Goal: Find specific fact: Find specific fact

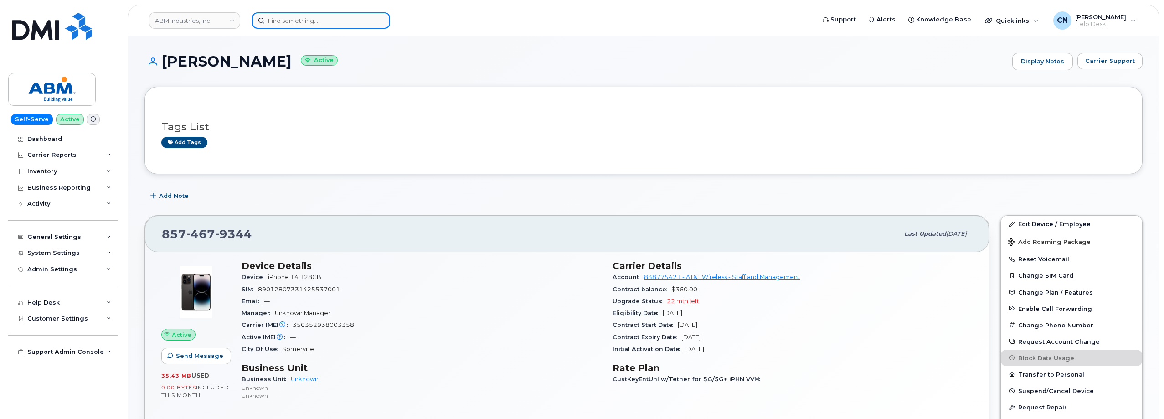
click at [284, 19] on input at bounding box center [321, 20] width 138 height 16
paste input "9132254994"
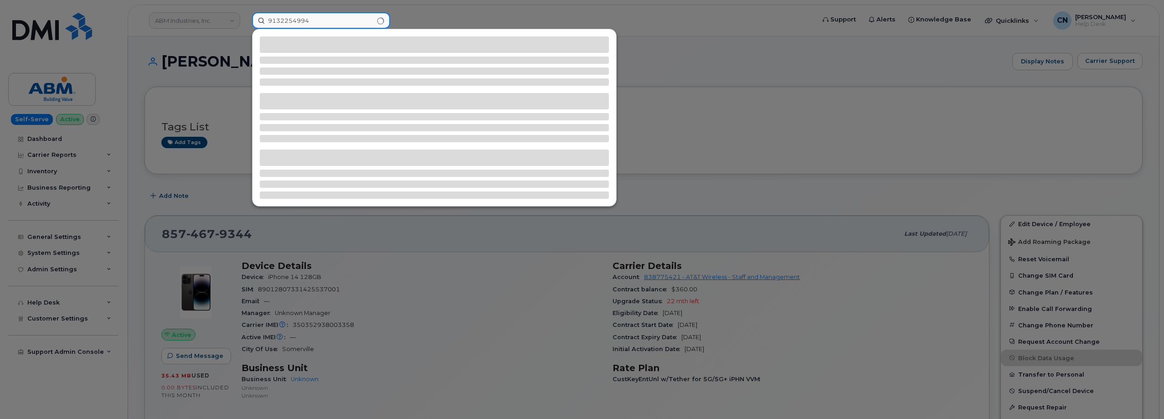
type input "9132254994"
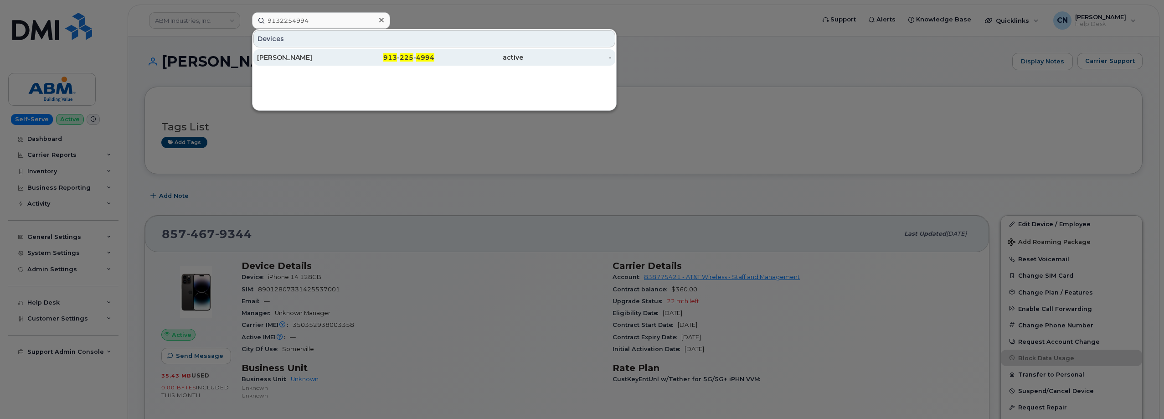
click at [313, 60] on div "[PERSON_NAME]" at bounding box center [301, 57] width 89 height 9
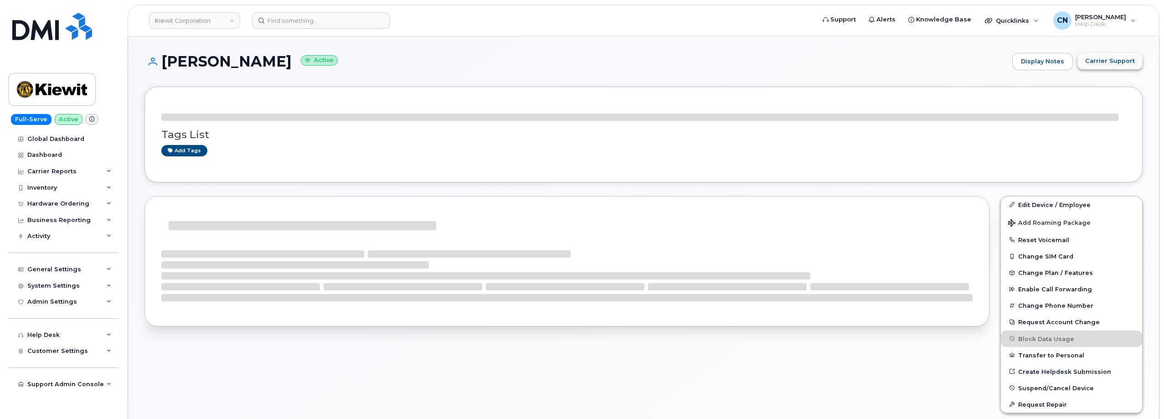
click at [1100, 66] on button "Carrier Support" at bounding box center [1110, 61] width 65 height 16
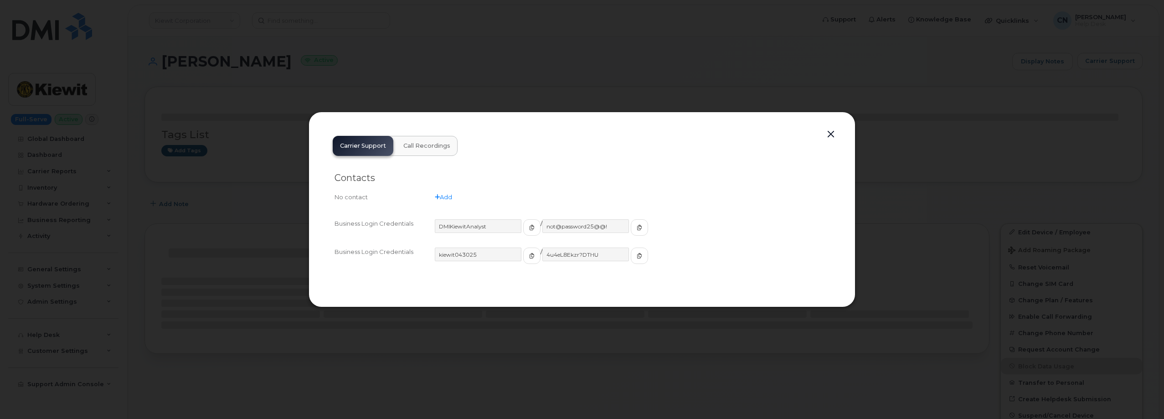
click at [509, 222] on div "DMIKiewitAnalyst" at bounding box center [488, 227] width 106 height 16
click at [523, 258] on button "button" at bounding box center [531, 256] width 17 height 16
click at [637, 258] on icon "button" at bounding box center [639, 255] width 5 height 5
click at [836, 134] on button "button" at bounding box center [831, 134] width 14 height 13
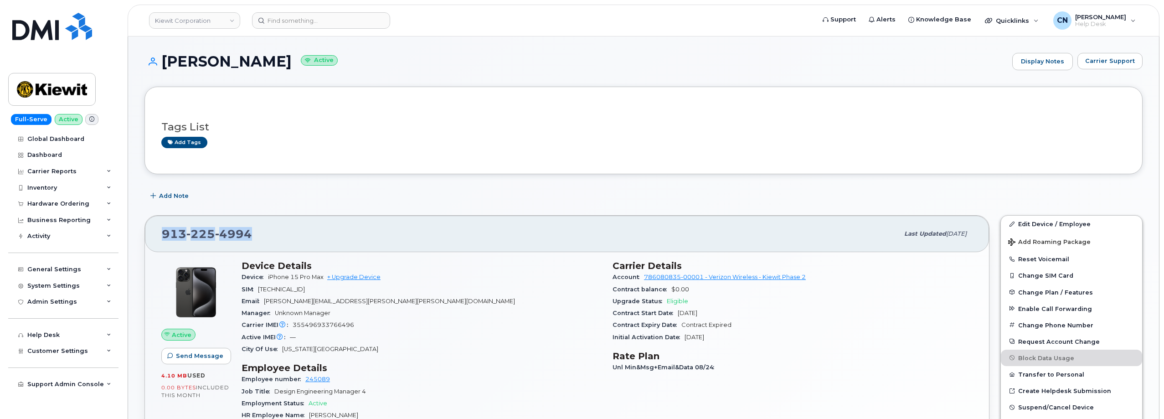
drag, startPoint x: 201, startPoint y: 231, endPoint x: 155, endPoint y: 229, distance: 45.2
click at [157, 230] on div "913 225 4994 Last updated Sep 06, 2025" at bounding box center [567, 234] width 844 height 36
copy span "913 225 4994"
